Goal: Complete application form

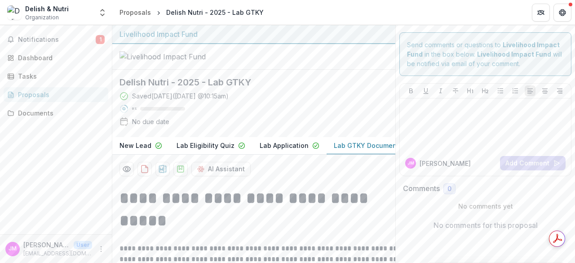
click at [331, 68] on div at bounding box center [253, 57] width 283 height 26
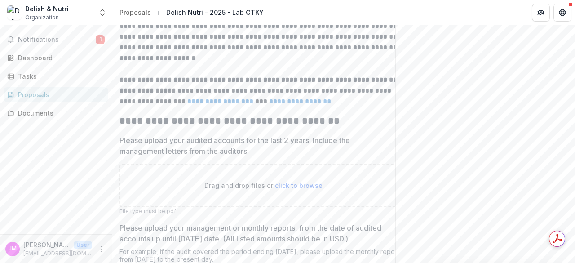
scroll to position [355, 0]
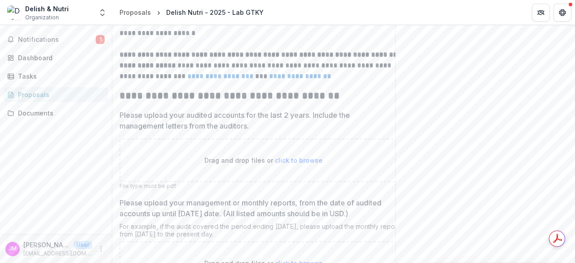
click at [296, 164] on span "click to browse" at bounding box center [299, 160] width 48 height 8
type input "**********"
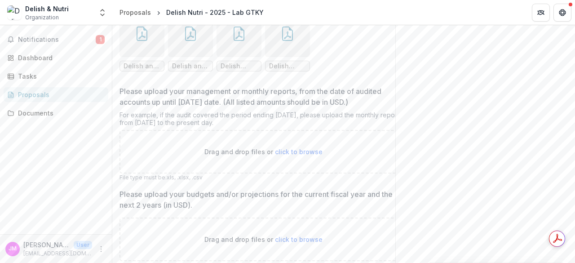
scroll to position [544, 0]
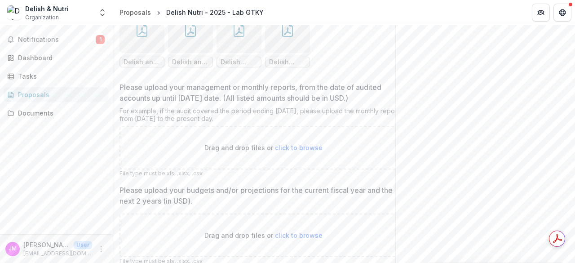
click at [299, 151] on span "click to browse" at bounding box center [299, 148] width 48 height 8
type input "**********"
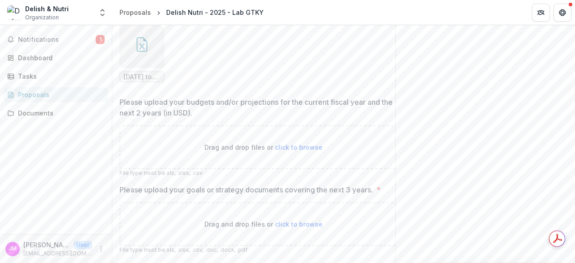
scroll to position [717, 0]
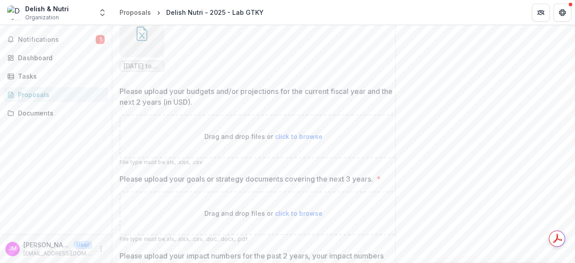
click at [298, 140] on span "click to browse" at bounding box center [299, 137] width 48 height 8
type input "**********"
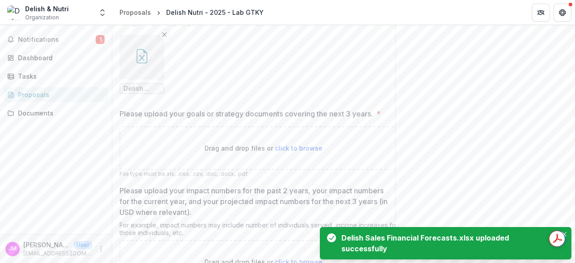
scroll to position [857, 0]
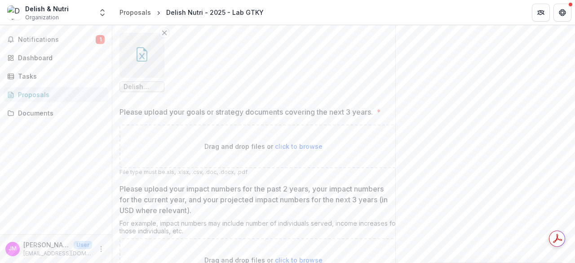
click at [288, 151] on p "Drag and drop files or click to browse" at bounding box center [263, 145] width 118 height 9
type input "**********"
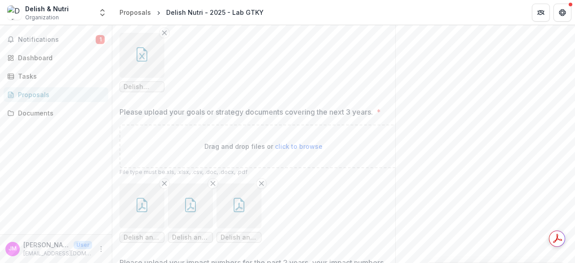
drag, startPoint x: 571, startPoint y: 186, endPoint x: 574, endPoint y: 214, distance: 28.9
click at [574, 214] on div "**********" at bounding box center [343, 144] width 463 height 238
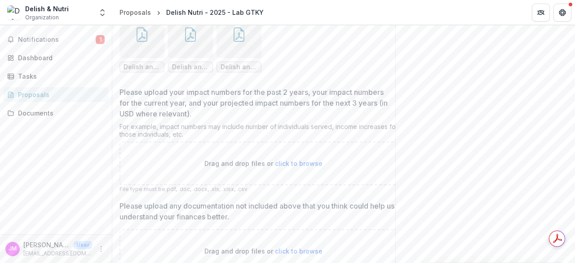
scroll to position [1065, 0]
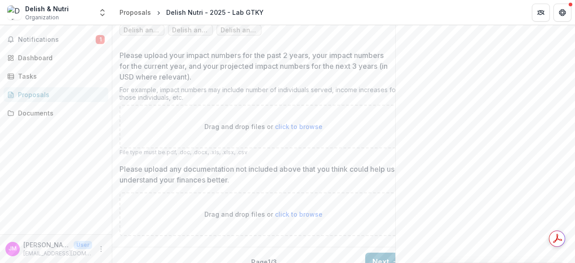
click at [294, 130] on span "click to browse" at bounding box center [299, 127] width 48 height 8
type input "**********"
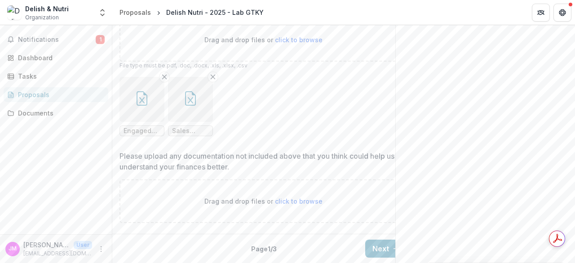
scroll to position [0, 22]
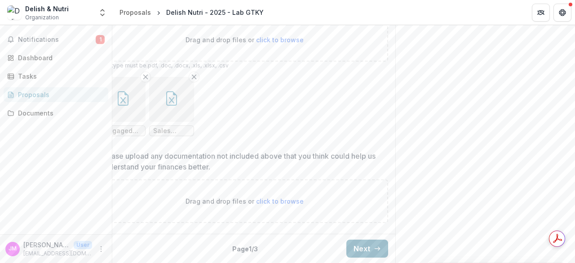
click at [365, 243] on button "Next" at bounding box center [367, 248] width 42 height 18
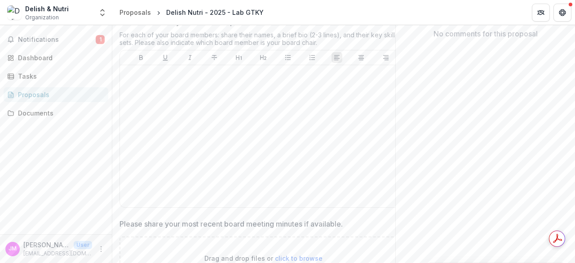
scroll to position [189, 0]
click at [153, 115] on div at bounding box center [263, 138] width 279 height 135
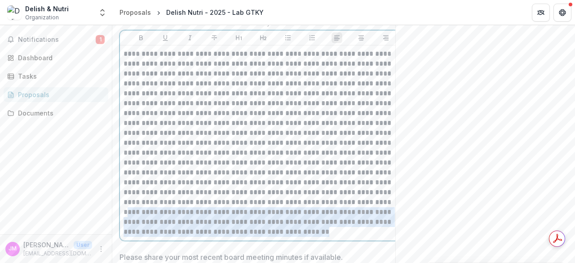
drag, startPoint x: 364, startPoint y: 226, endPoint x: 303, endPoint y: 258, distance: 68.9
click at [303, 237] on p at bounding box center [264, 143] width 280 height 188
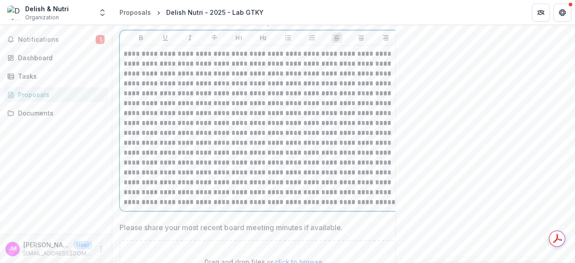
click at [221, 78] on p at bounding box center [264, 128] width 280 height 158
click at [181, 76] on p at bounding box center [264, 128] width 280 height 158
click at [257, 78] on p at bounding box center [264, 128] width 280 height 158
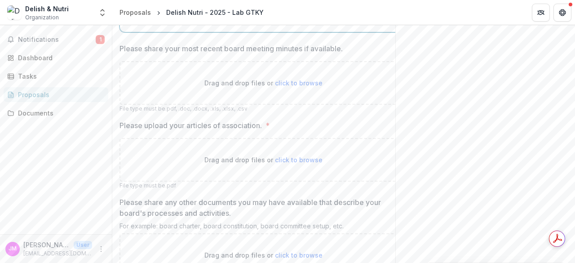
scroll to position [405, 0]
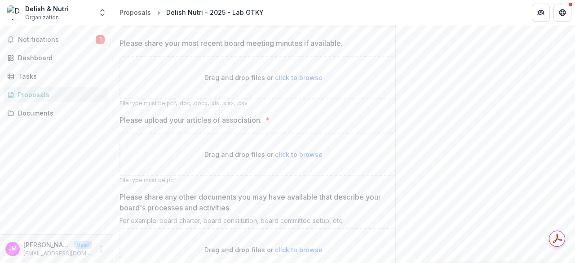
click at [312, 158] on span "click to browse" at bounding box center [299, 154] width 48 height 8
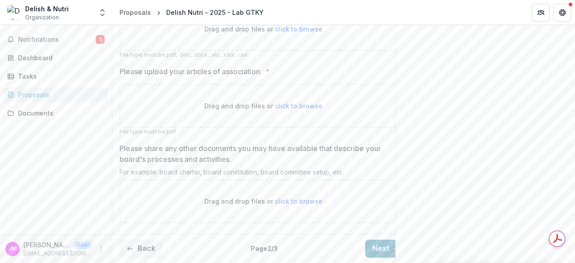
scroll to position [484, 0]
click at [290, 197] on span "click to browse" at bounding box center [299, 201] width 48 height 8
type input "**********"
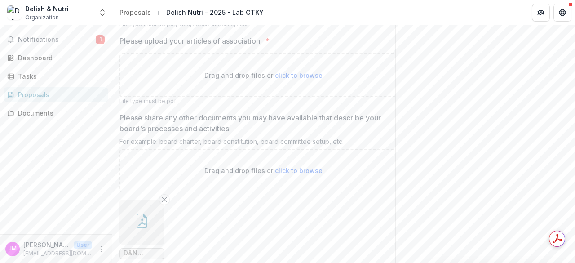
click at [282, 79] on span "click to browse" at bounding box center [299, 75] width 48 height 8
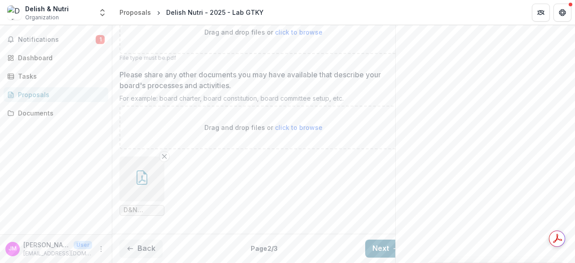
click at [384, 241] on button "Next" at bounding box center [386, 248] width 42 height 18
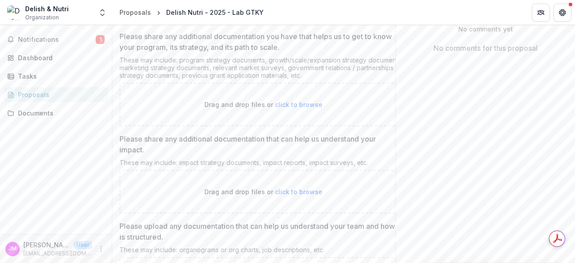
scroll to position [179, 0]
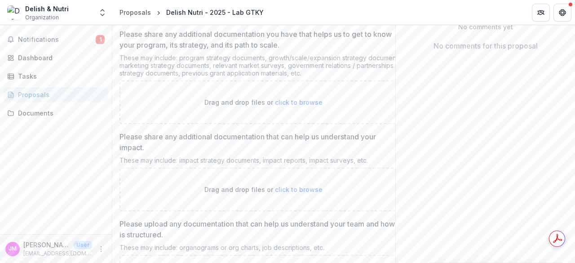
click at [301, 106] on span "click to browse" at bounding box center [299, 102] width 48 height 8
type input "**********"
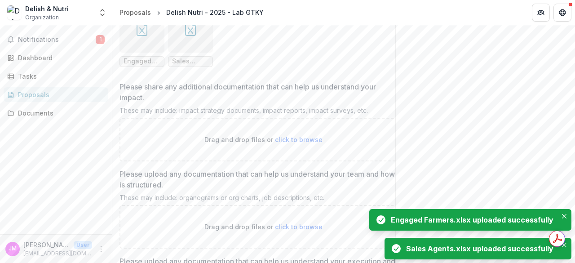
scroll to position [304, 0]
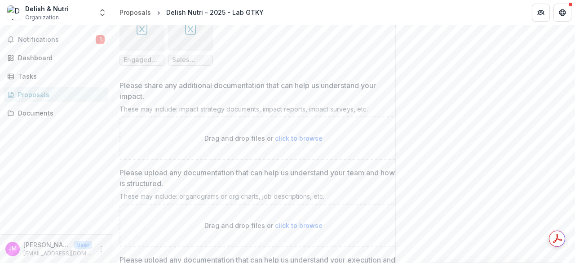
click at [297, 142] on span "click to browse" at bounding box center [299, 138] width 48 height 8
type input "**********"
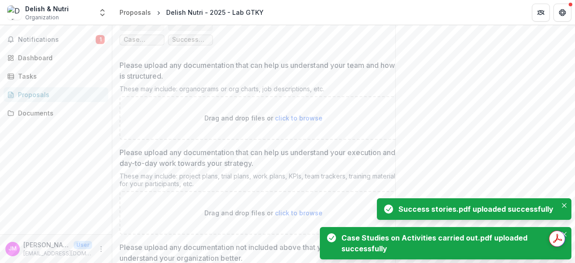
scroll to position [496, 0]
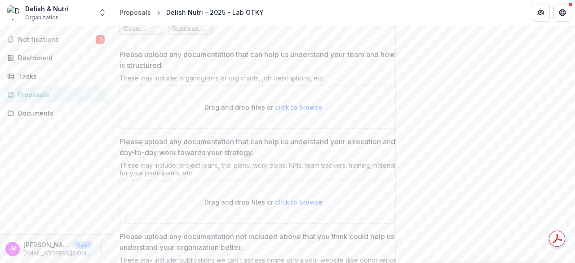
click at [298, 111] on span "click to browse" at bounding box center [299, 107] width 48 height 8
click at [289, 111] on span "click to browse" at bounding box center [299, 107] width 48 height 8
type input "**********"
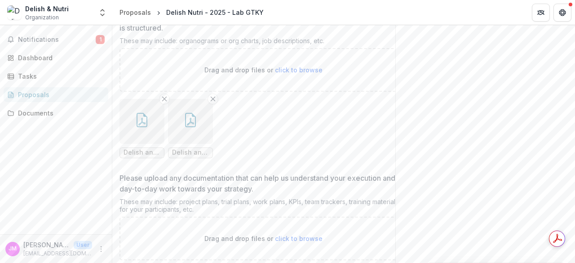
scroll to position [636, 0]
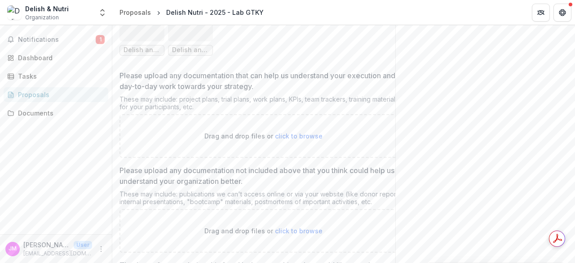
click at [285, 140] on span "click to browse" at bounding box center [299, 136] width 48 height 8
type input "**********"
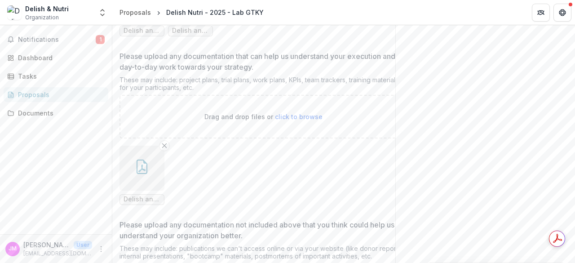
scroll to position [977, 0]
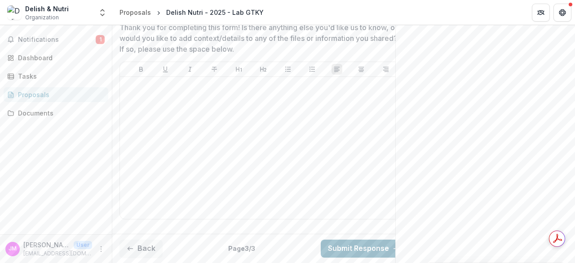
click at [356, 241] on button "Submit Response" at bounding box center [364, 248] width 86 height 18
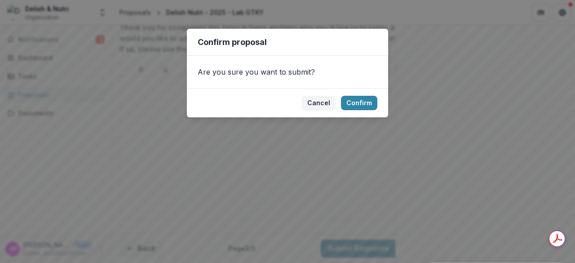
click at [355, 111] on footer "Cancel Confirm" at bounding box center [287, 102] width 201 height 29
click at [353, 103] on button "Confirm" at bounding box center [359, 103] width 36 height 14
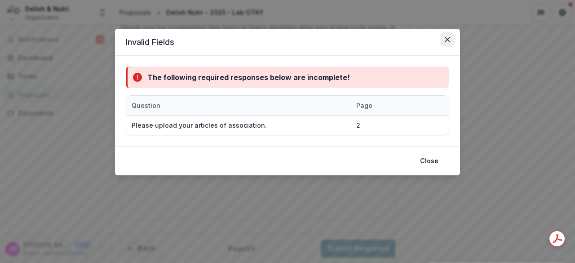
click at [449, 38] on icon "Close" at bounding box center [447, 39] width 5 height 5
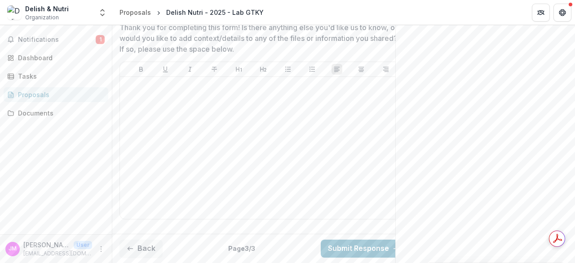
drag, startPoint x: 574, startPoint y: 237, endPoint x: 573, endPoint y: 93, distance: 144.2
click at [573, 93] on html "**********" at bounding box center [287, 131] width 575 height 263
click at [129, 248] on line "button" at bounding box center [130, 248] width 5 height 0
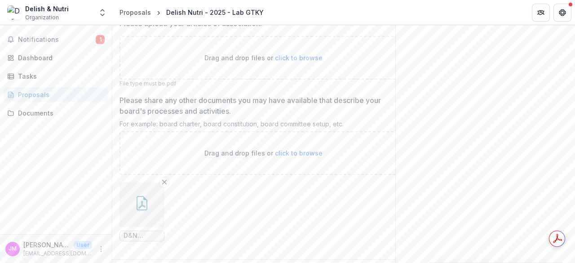
scroll to position [558, 0]
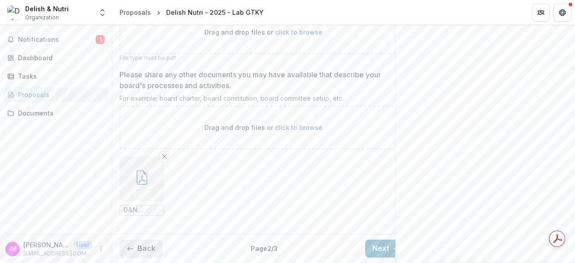
click at [131, 245] on icon "button" at bounding box center [130, 248] width 7 height 7
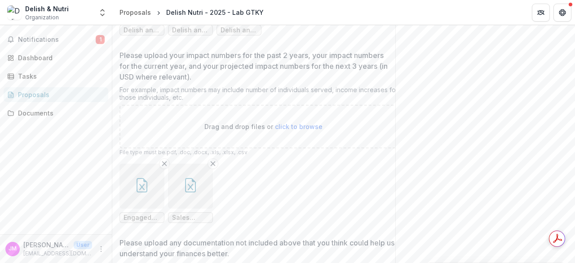
scroll to position [1183, 0]
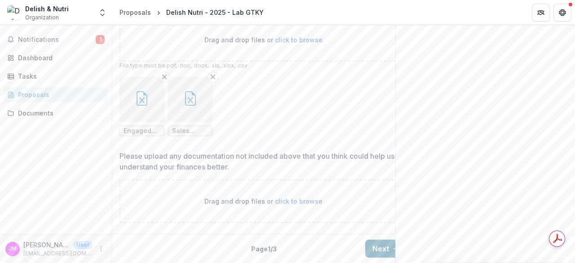
click at [380, 243] on button "Next" at bounding box center [386, 248] width 42 height 18
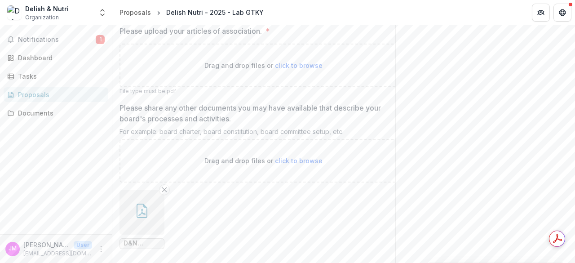
scroll to position [482, 0]
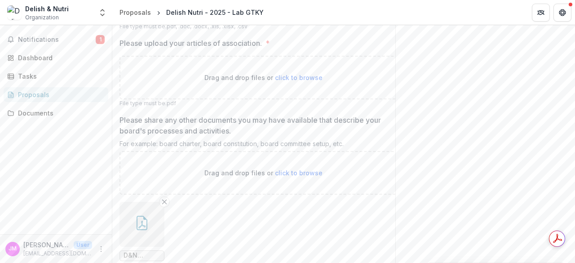
click at [291, 81] on span "click to browse" at bounding box center [299, 78] width 48 height 8
type input "**********"
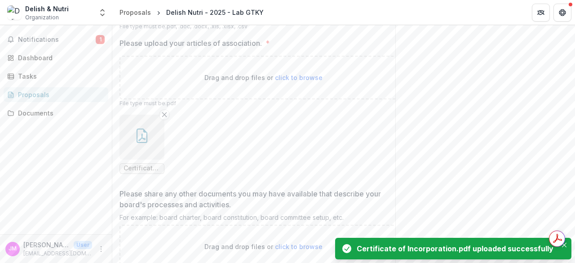
scroll to position [632, 0]
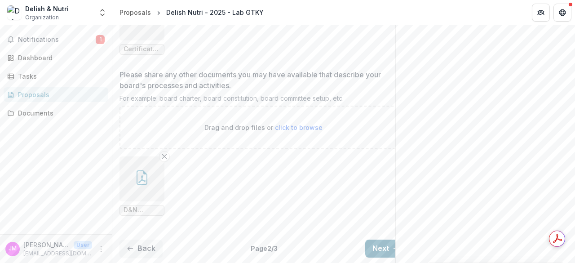
click at [376, 242] on button "Next" at bounding box center [386, 248] width 42 height 18
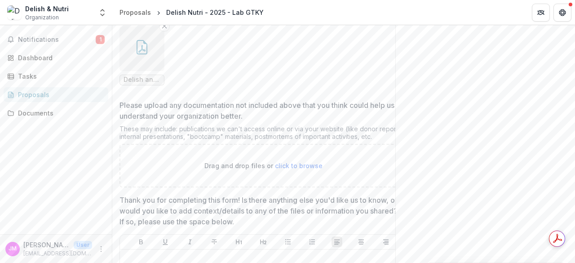
scroll to position [977, 0]
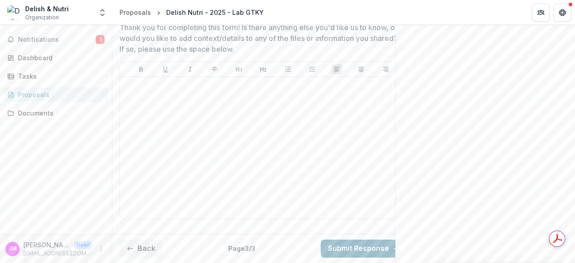
click at [365, 239] on button "Submit Response" at bounding box center [364, 248] width 86 height 18
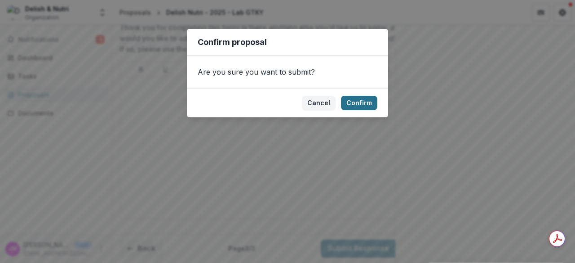
click at [360, 101] on button "Confirm" at bounding box center [359, 103] width 36 height 14
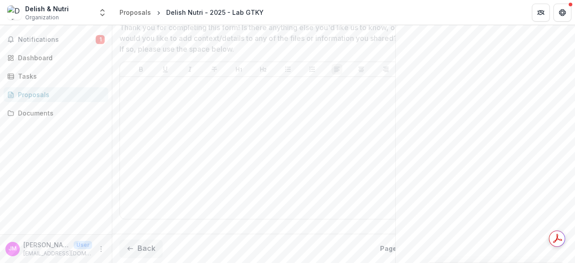
scroll to position [1005, 0]
drag, startPoint x: 574, startPoint y: 232, endPoint x: 574, endPoint y: 88, distance: 143.3
click at [574, 88] on html "**********" at bounding box center [287, 131] width 575 height 263
click at [44, 37] on span "Notifications" at bounding box center [57, 40] width 78 height 8
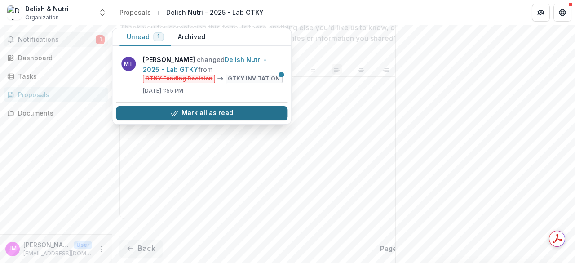
click at [164, 113] on button "Mark all as read" at bounding box center [202, 113] width 172 height 14
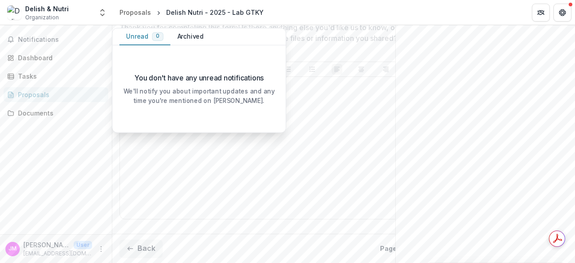
click at [358, 128] on div at bounding box center [263, 147] width 279 height 135
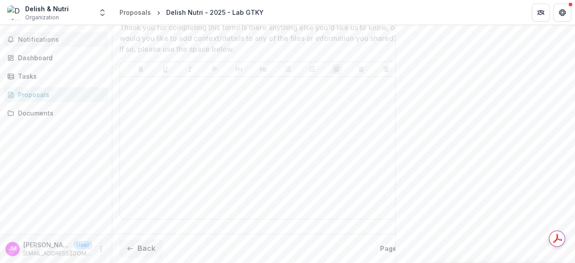
click at [52, 40] on span "Notifications" at bounding box center [61, 40] width 87 height 8
click at [185, 14] on div "Delish Nutri - 2025 - Lab GTKY" at bounding box center [214, 12] width 97 height 9
click at [23, 78] on div "Tasks" at bounding box center [59, 75] width 83 height 9
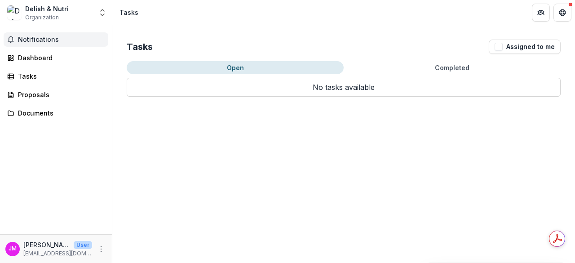
click at [33, 40] on span "Notifications" at bounding box center [61, 40] width 87 height 8
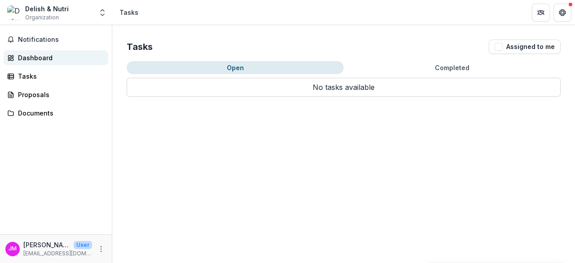
click at [31, 59] on div "Dashboard" at bounding box center [59, 57] width 83 height 9
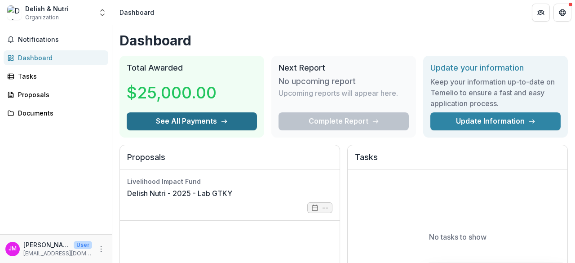
click at [221, 124] on icon "button" at bounding box center [224, 121] width 7 height 7
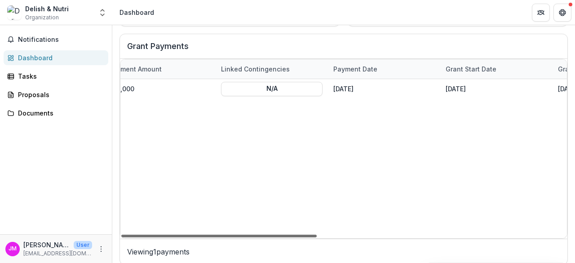
scroll to position [0, 352]
drag, startPoint x: 217, startPoint y: 233, endPoint x: 371, endPoint y: 217, distance: 155.4
click at [317, 234] on div at bounding box center [218, 235] width 195 height 3
